Goal: Transaction & Acquisition: Purchase product/service

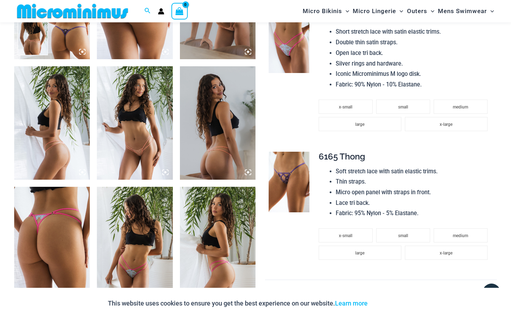
scroll to position [513, 0]
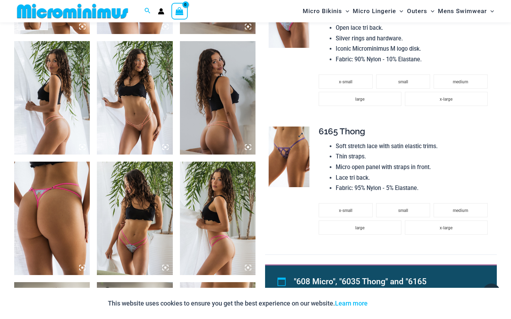
click at [299, 169] on img at bounding box center [289, 157] width 40 height 61
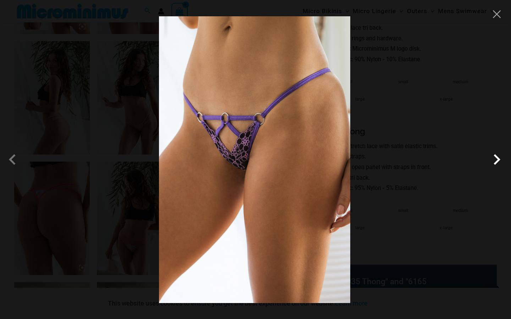
click at [497, 159] on span at bounding box center [496, 159] width 21 height 21
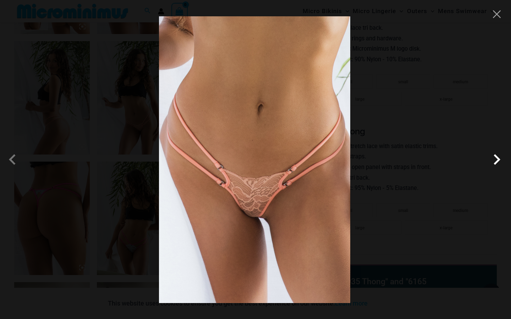
click at [497, 159] on span at bounding box center [496, 159] width 21 height 21
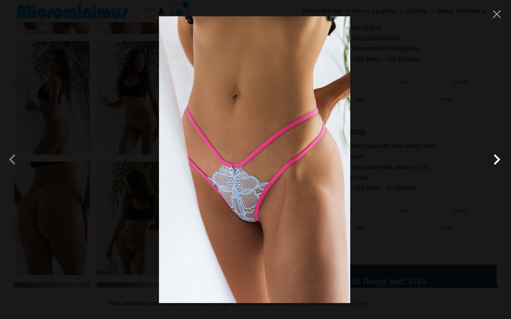
click at [497, 159] on span at bounding box center [496, 159] width 21 height 21
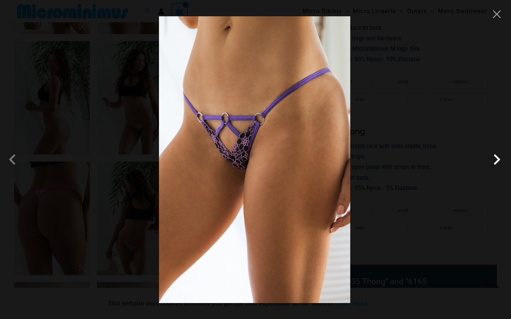
click at [497, 159] on span at bounding box center [496, 159] width 21 height 21
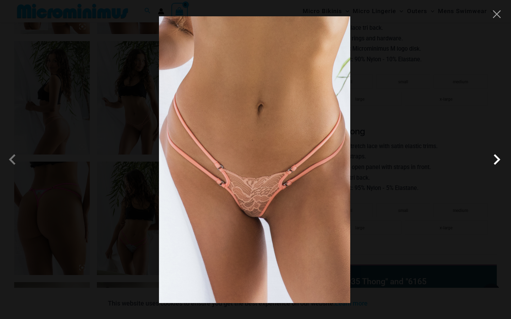
click at [497, 159] on span at bounding box center [496, 159] width 21 height 21
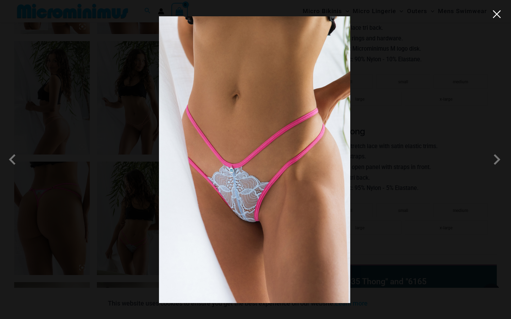
click at [496, 15] on button "Close" at bounding box center [496, 14] width 11 height 11
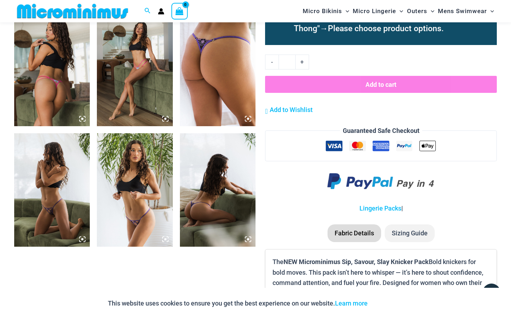
scroll to position [781, 0]
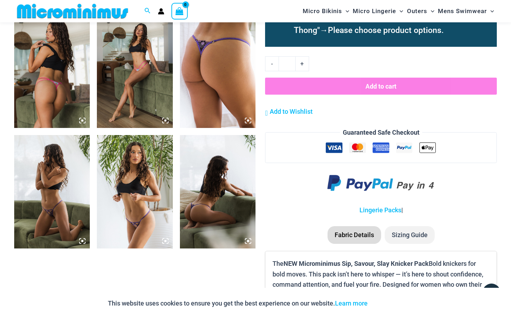
click at [148, 219] on img at bounding box center [135, 192] width 76 height 114
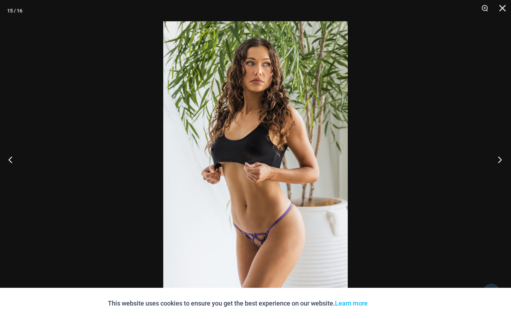
click at [501, 158] on button "Next" at bounding box center [497, 159] width 27 height 35
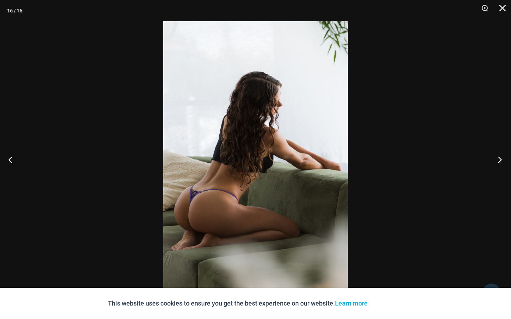
click at [501, 158] on button "Next" at bounding box center [497, 159] width 27 height 35
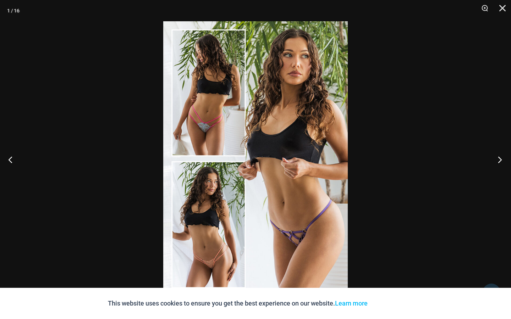
click at [501, 158] on button "Next" at bounding box center [497, 159] width 27 height 35
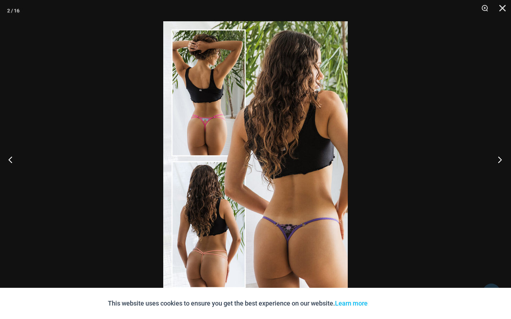
click at [501, 155] on button "Next" at bounding box center [497, 159] width 27 height 35
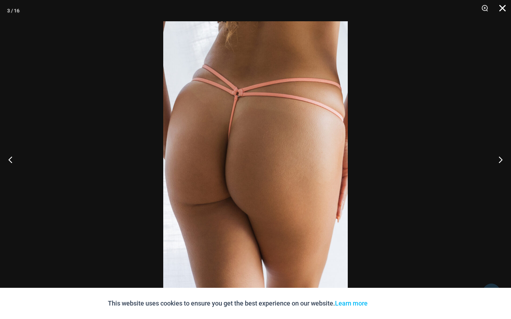
click at [499, 7] on button "Close" at bounding box center [500, 10] width 18 height 21
